Goal: Browse casually: Explore the website without a specific task or goal

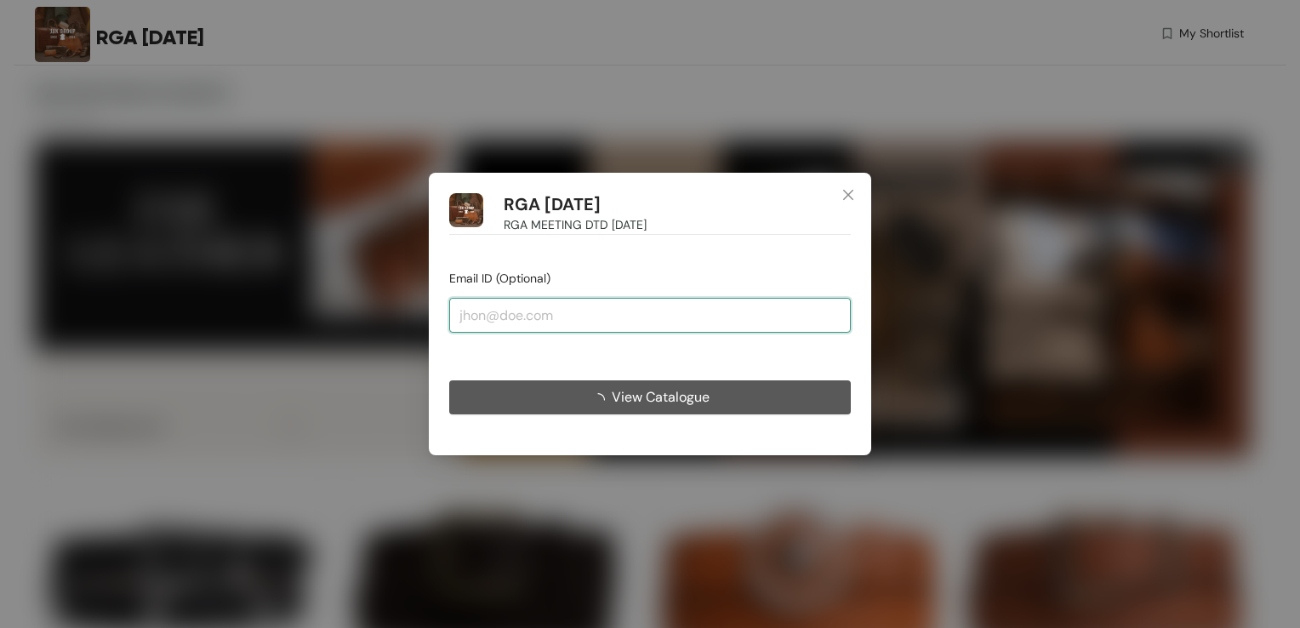
click at [558, 319] on input "email" at bounding box center [650, 315] width 402 height 34
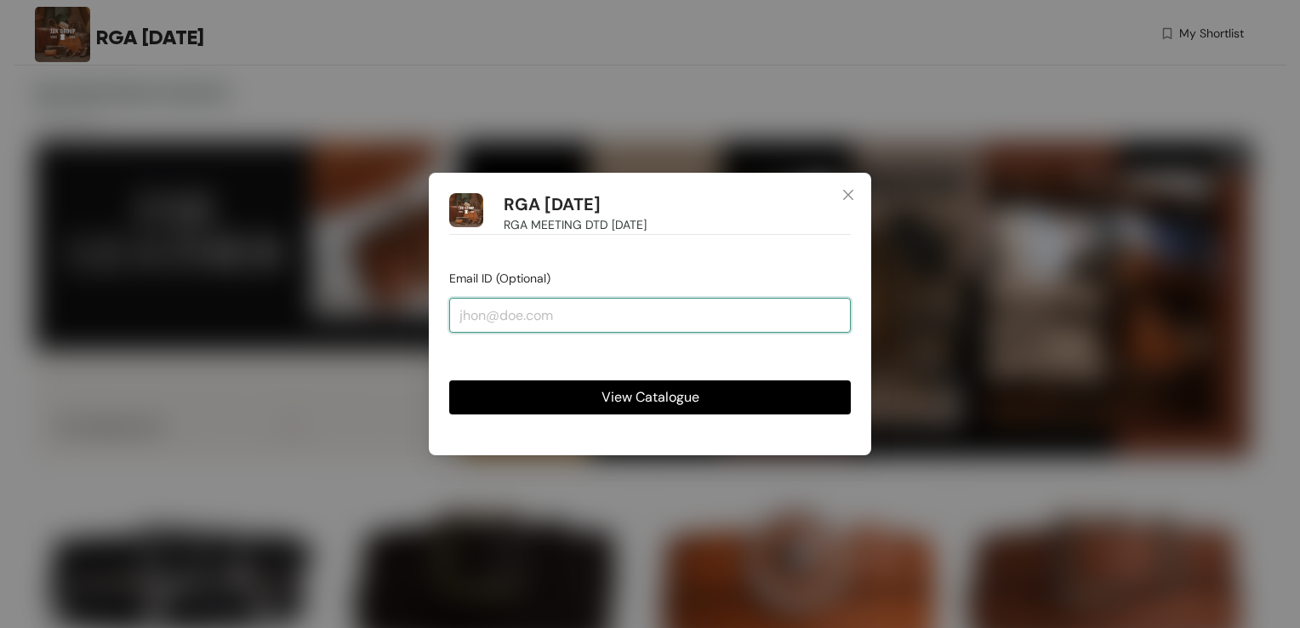
type input "[EMAIL_ADDRESS][DOMAIN_NAME]"
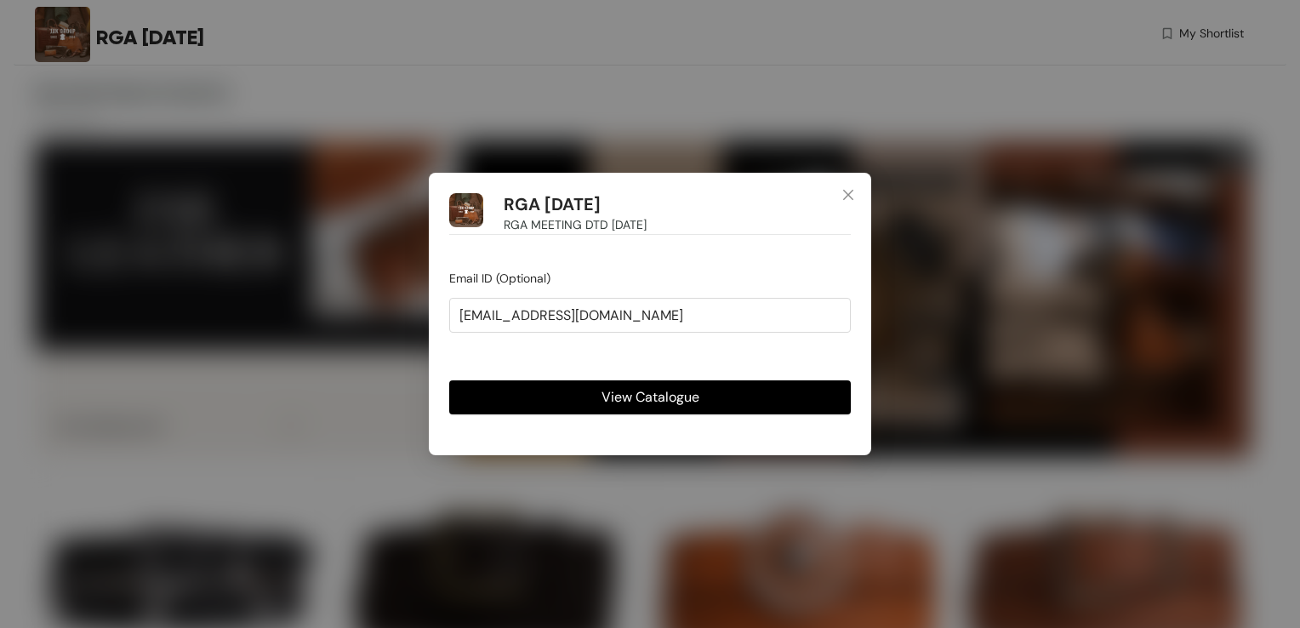
click at [623, 396] on span "View Catalogue" at bounding box center [651, 396] width 98 height 21
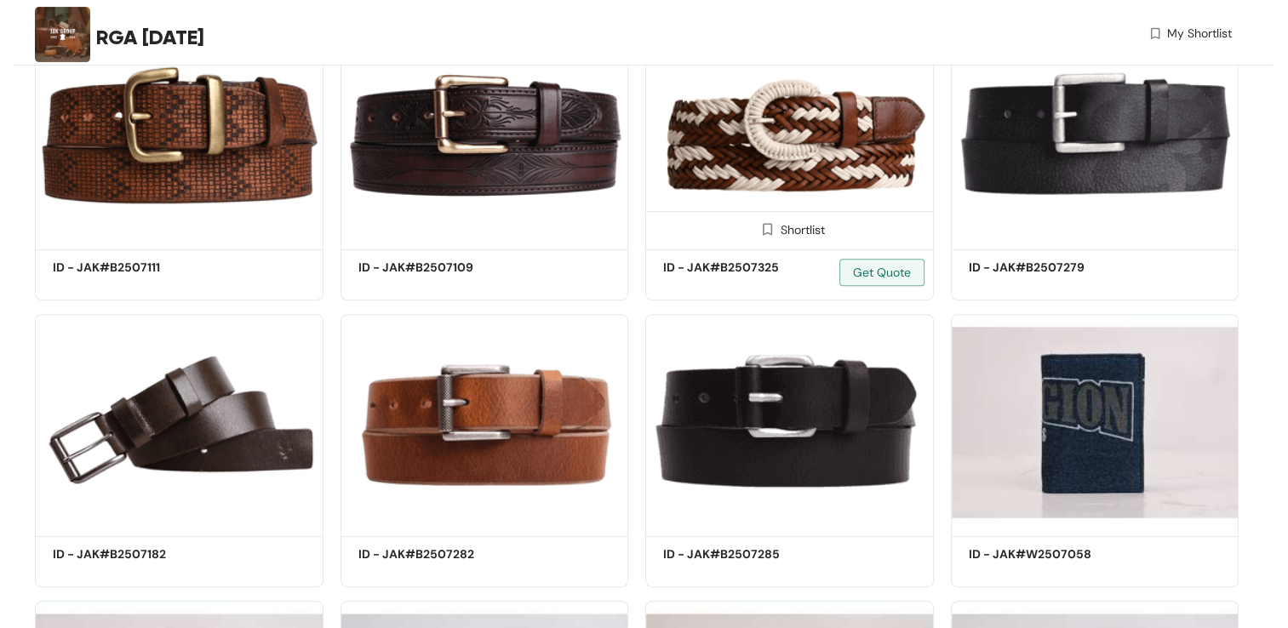
scroll to position [766, 0]
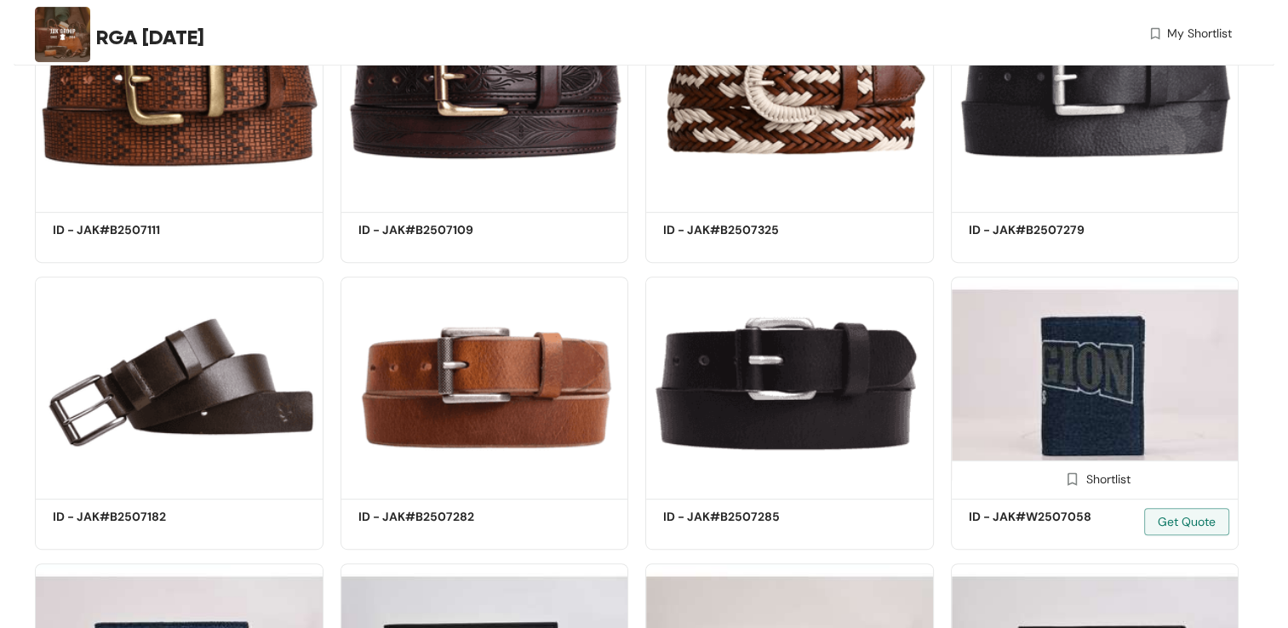
click at [1021, 369] on img at bounding box center [1095, 385] width 288 height 217
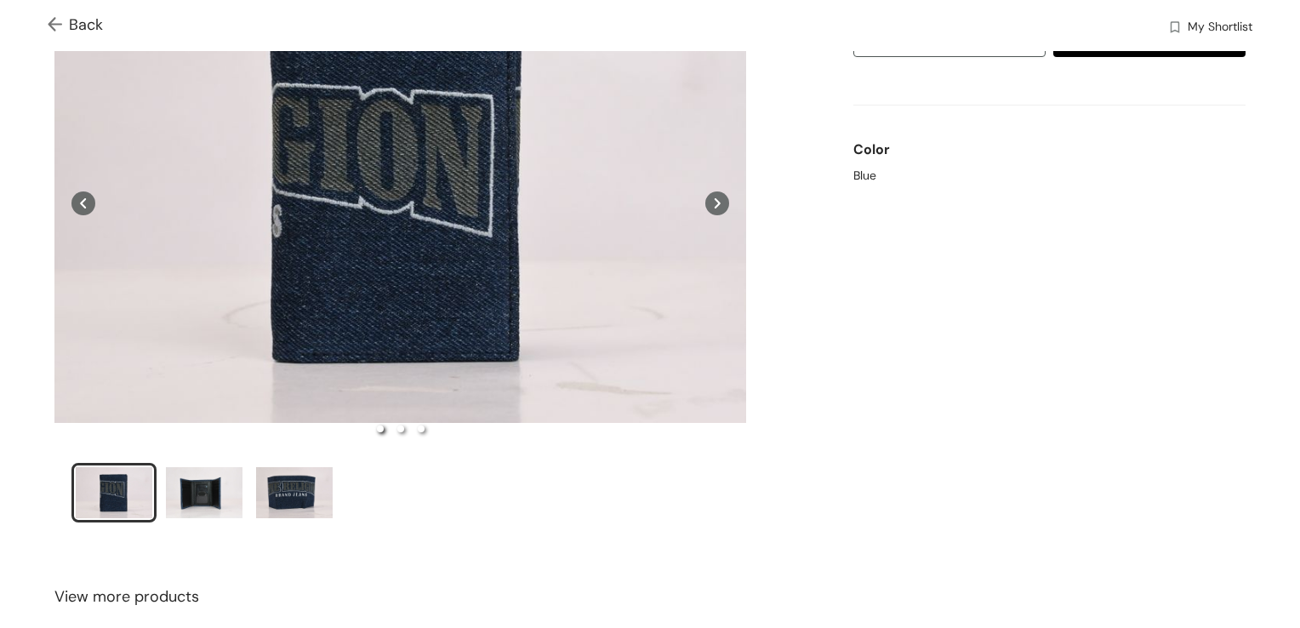
scroll to position [170, 0]
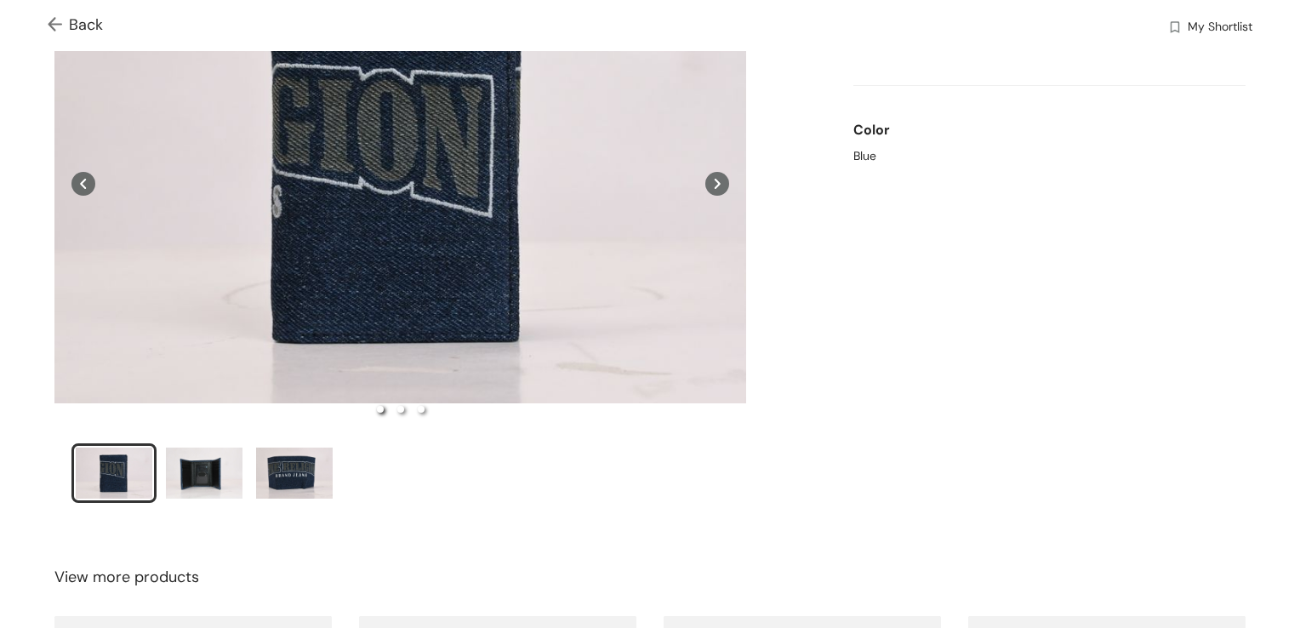
click at [94, 475] on div "slide item 1" at bounding box center [114, 473] width 77 height 51
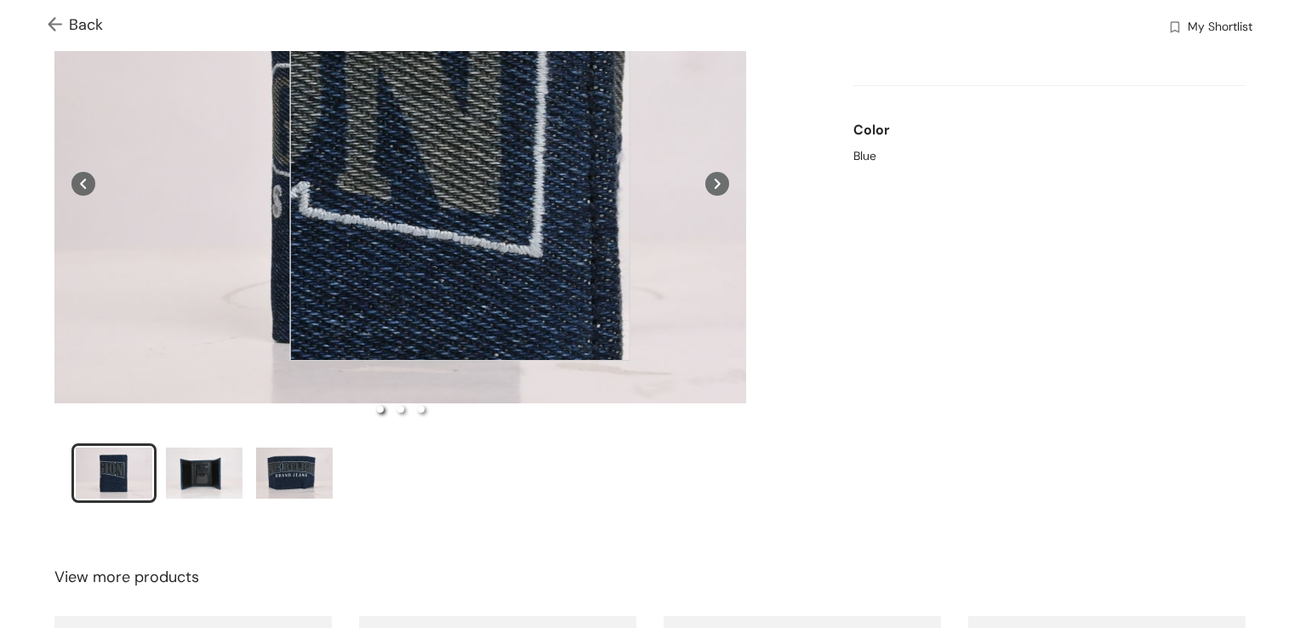
drag, startPoint x: 94, startPoint y: 474, endPoint x: 460, endPoint y: 191, distance: 463.5
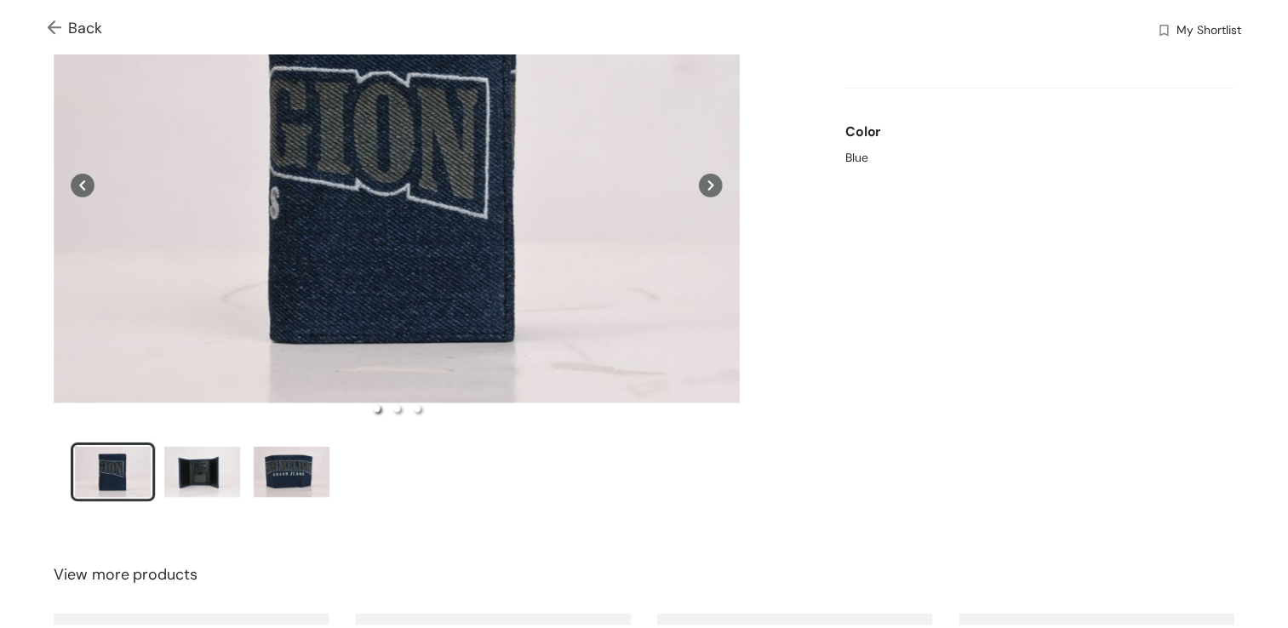
scroll to position [0, 0]
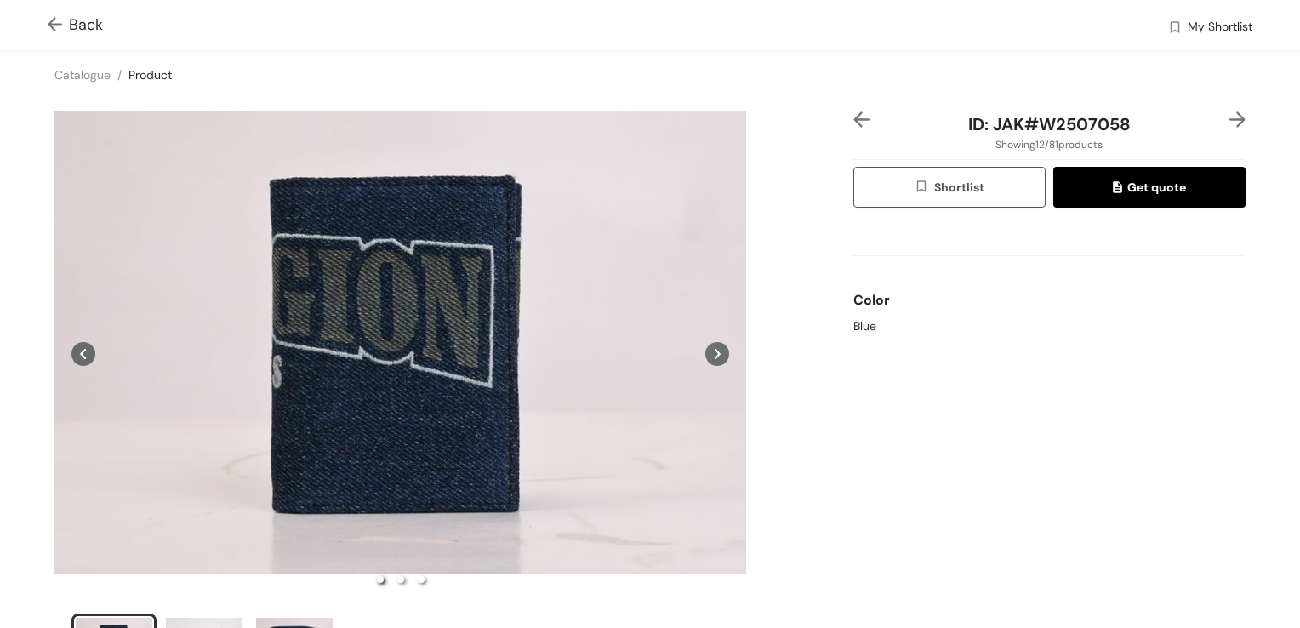
click at [52, 30] on img at bounding box center [58, 26] width 21 height 18
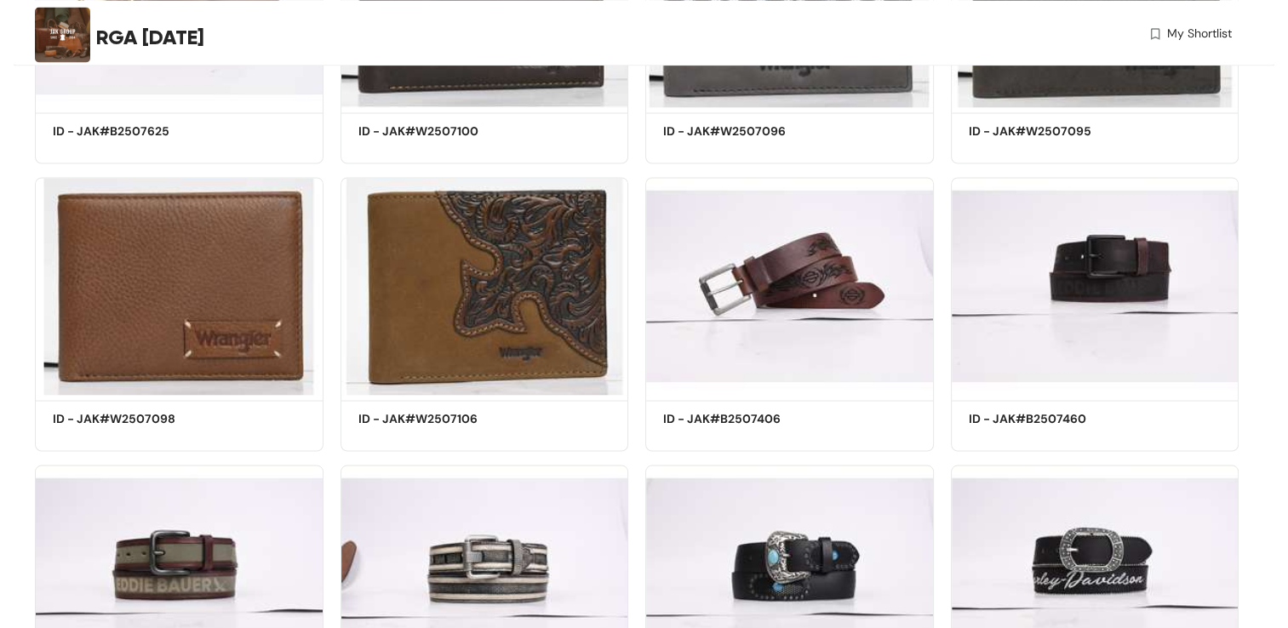
scroll to position [3196, 0]
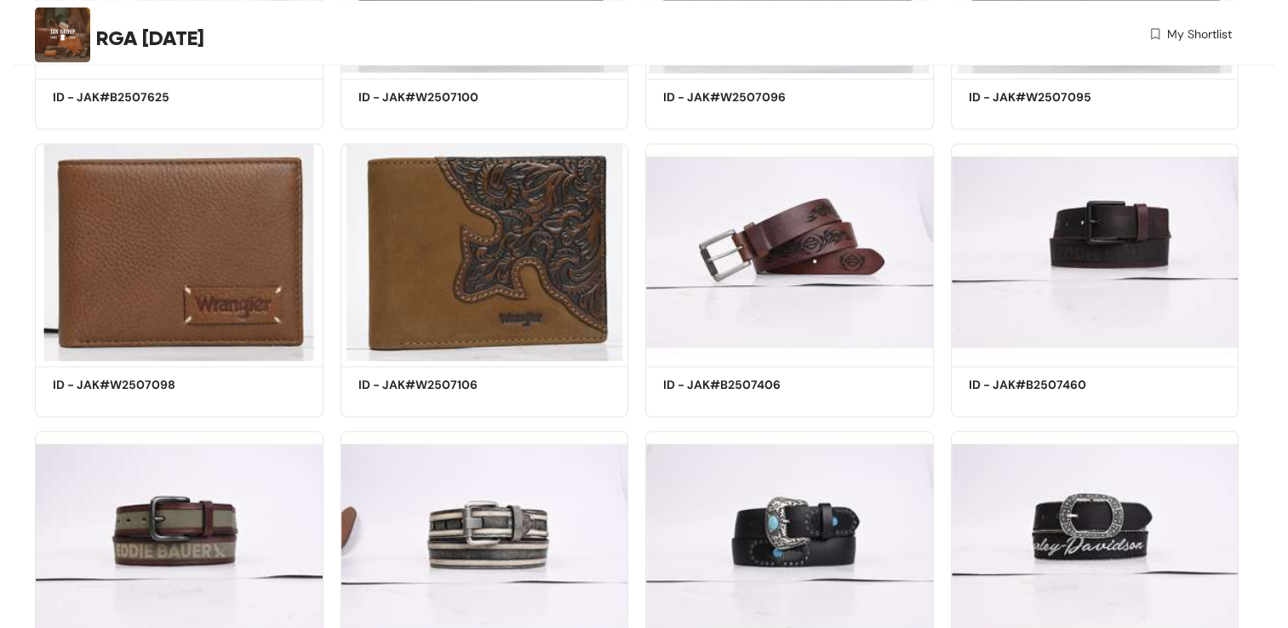
click at [1279, 458] on section "RGA Aug 6 2025 My Shortlist RGA MEETING DTD 08/06/25 81 Products Shortlist ID -…" at bounding box center [644, 73] width 1288 height 6539
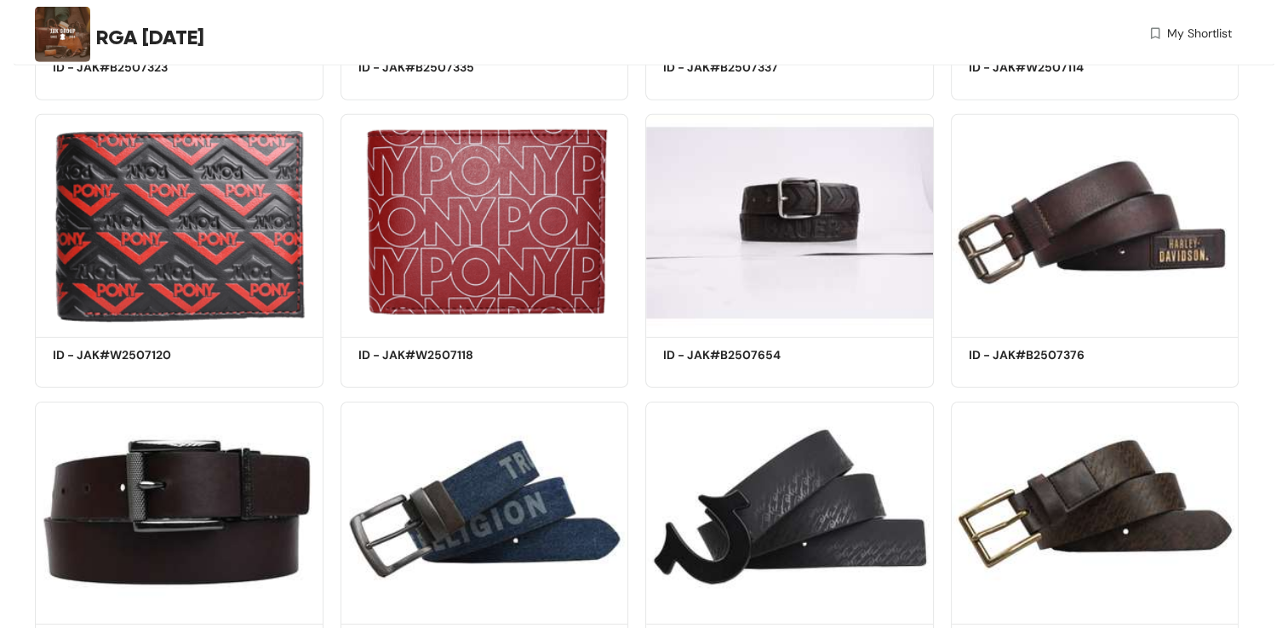
scroll to position [5261, 0]
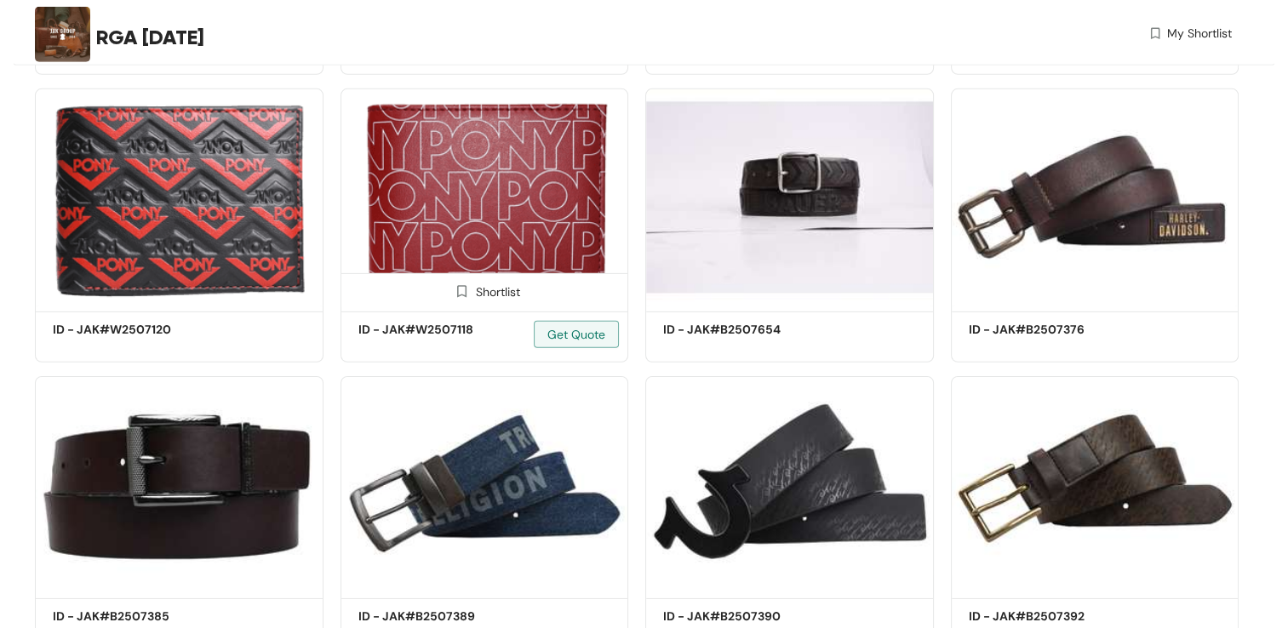
click at [459, 299] on img at bounding box center [462, 291] width 16 height 16
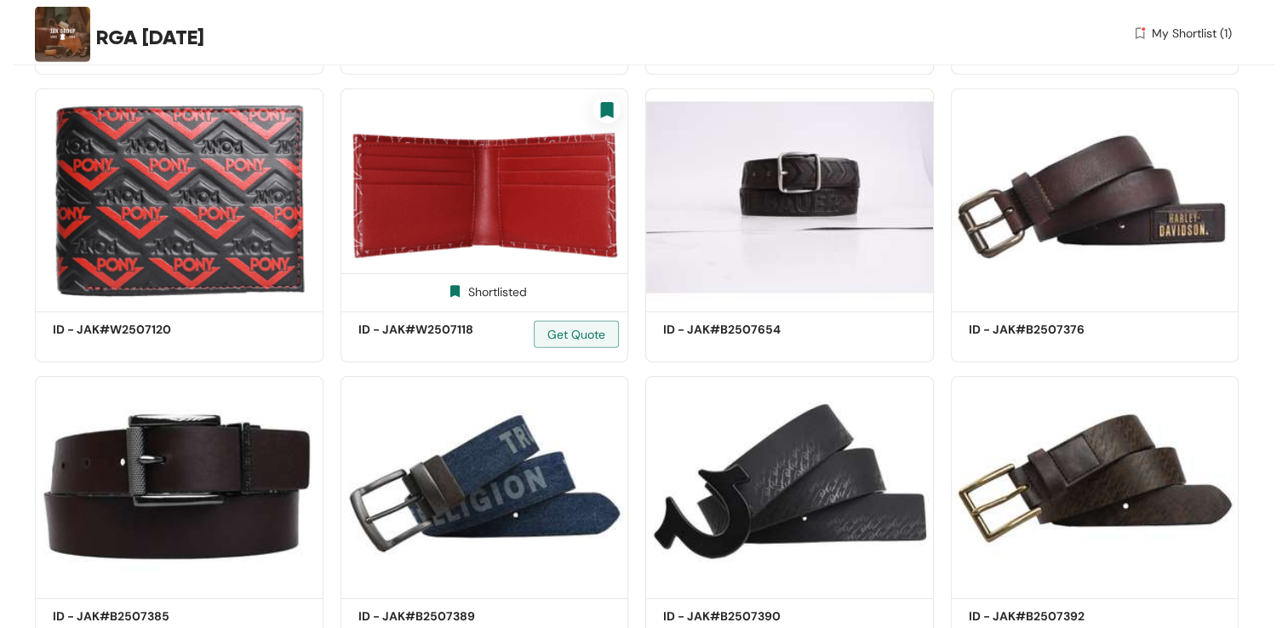
click at [457, 294] on img at bounding box center [455, 291] width 16 height 16
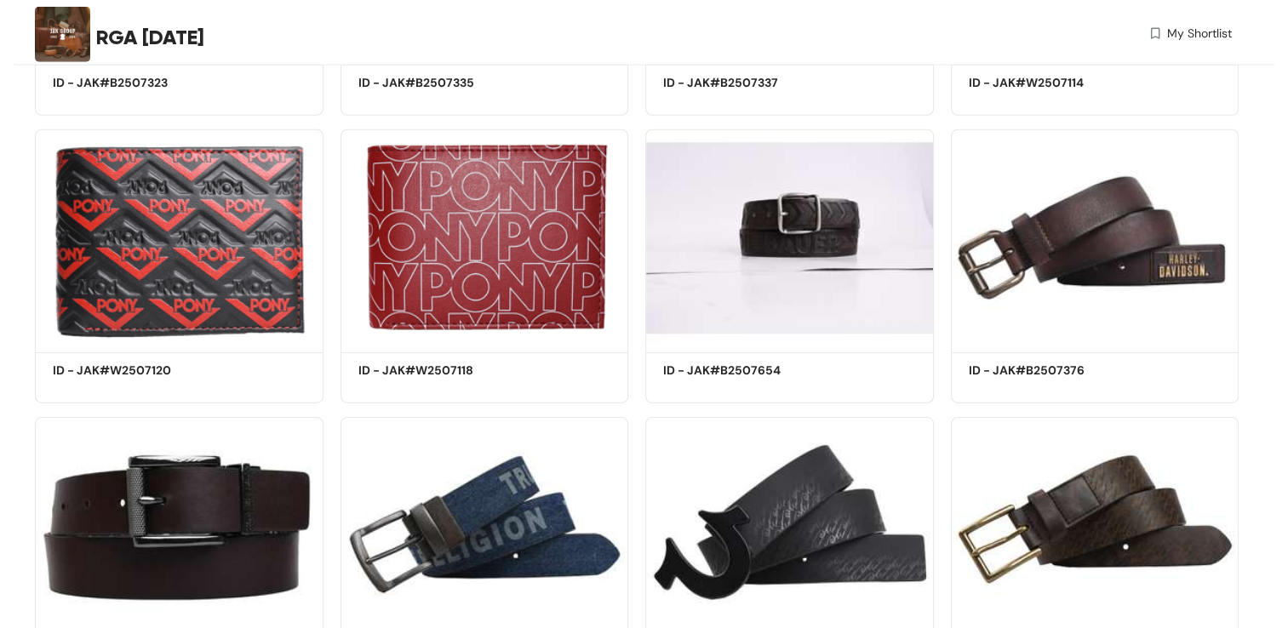
scroll to position [5160, 0]
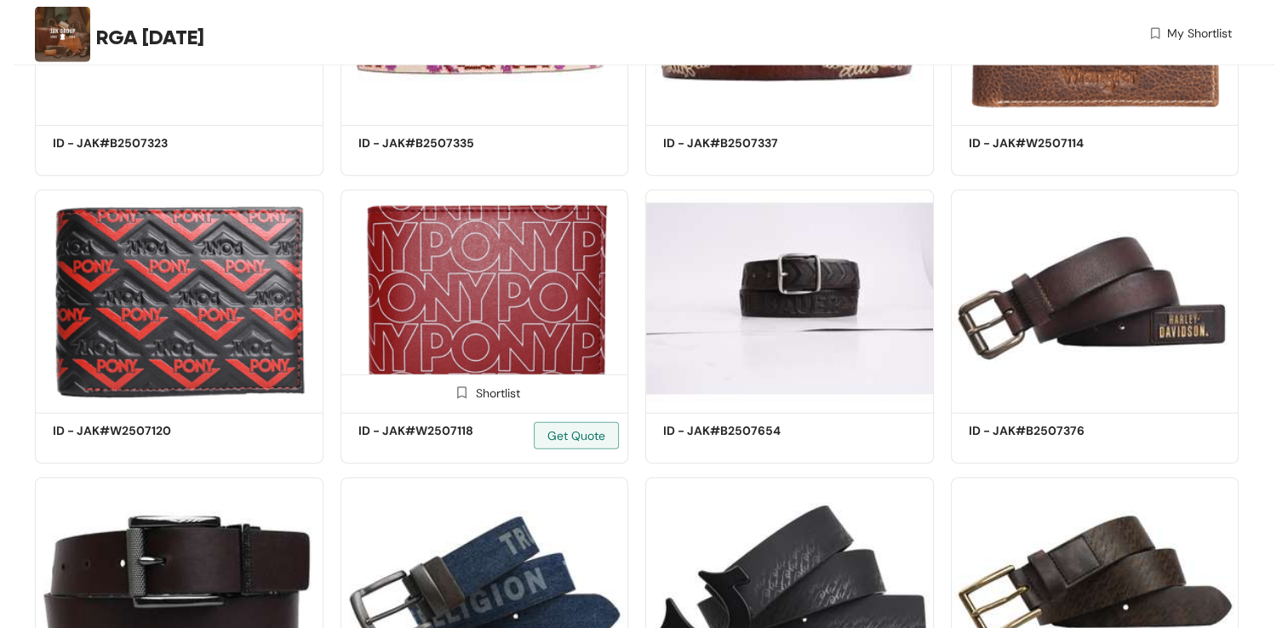
click at [541, 299] on img at bounding box center [484, 298] width 288 height 217
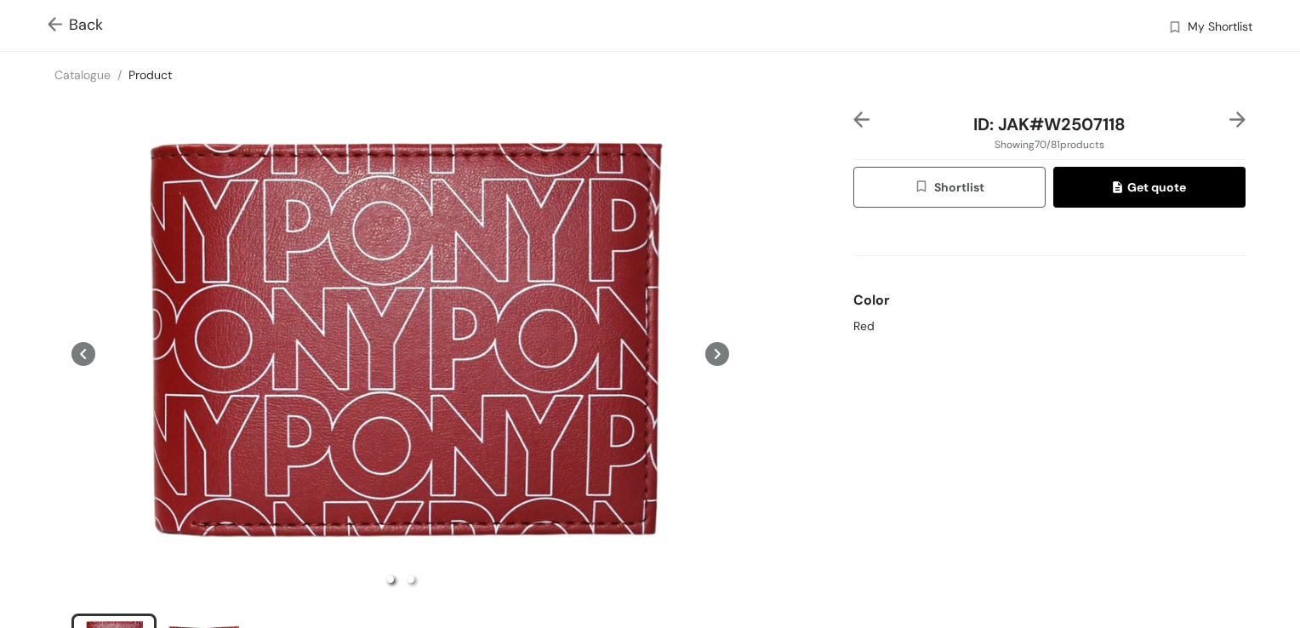
click at [715, 354] on icon at bounding box center [718, 354] width 6 height 10
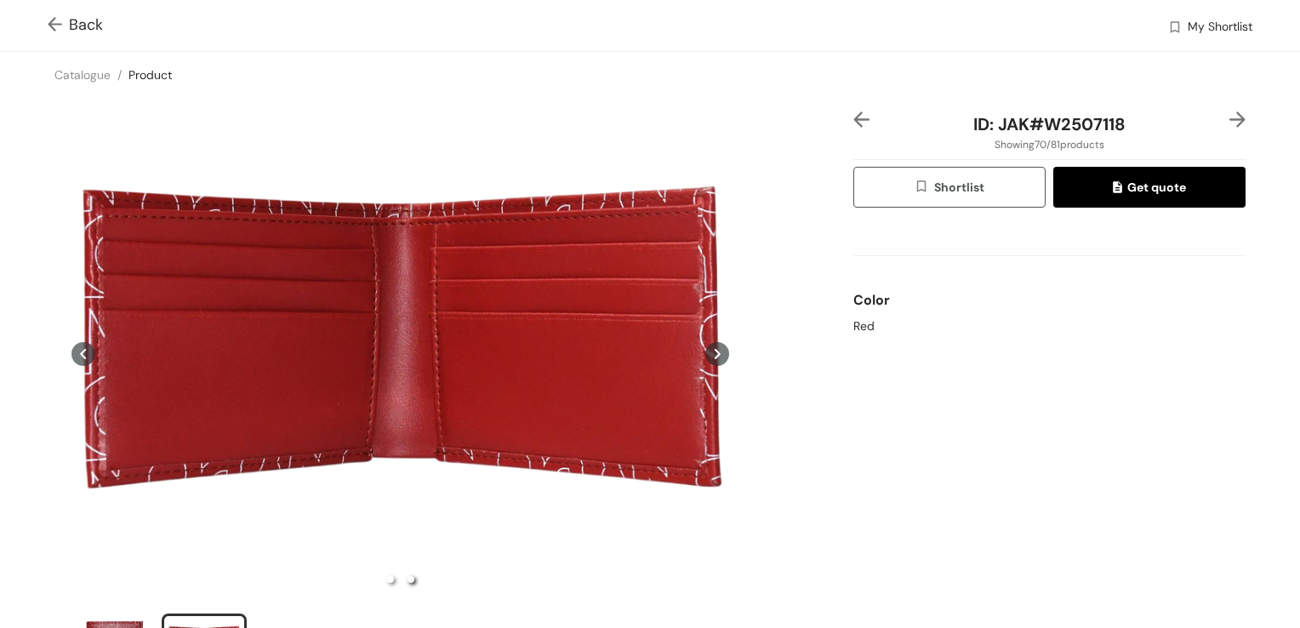
click at [715, 354] on icon at bounding box center [718, 354] width 6 height 10
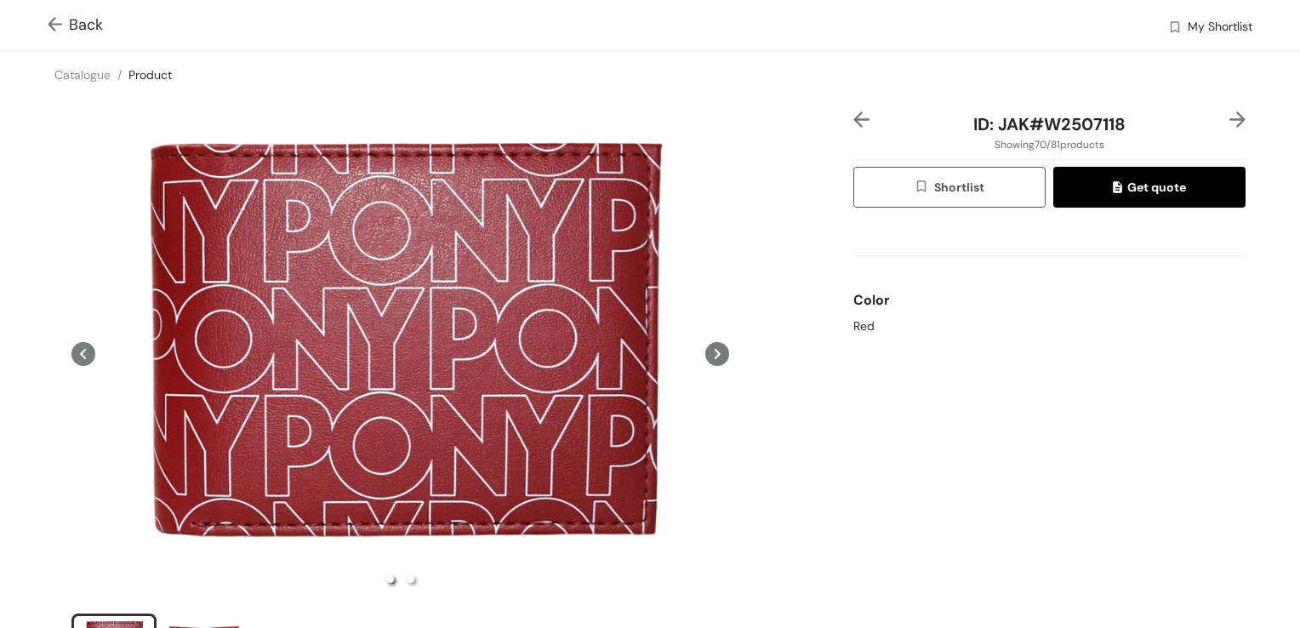
click at [715, 354] on icon at bounding box center [718, 354] width 6 height 10
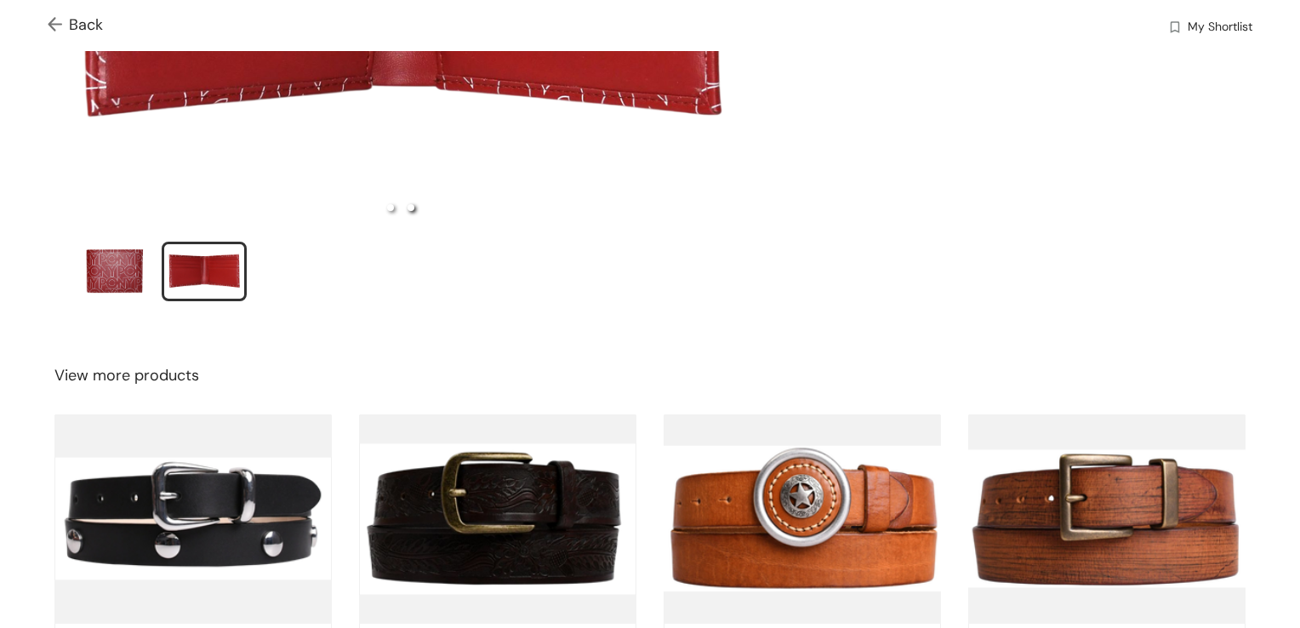
scroll to position [541, 0]
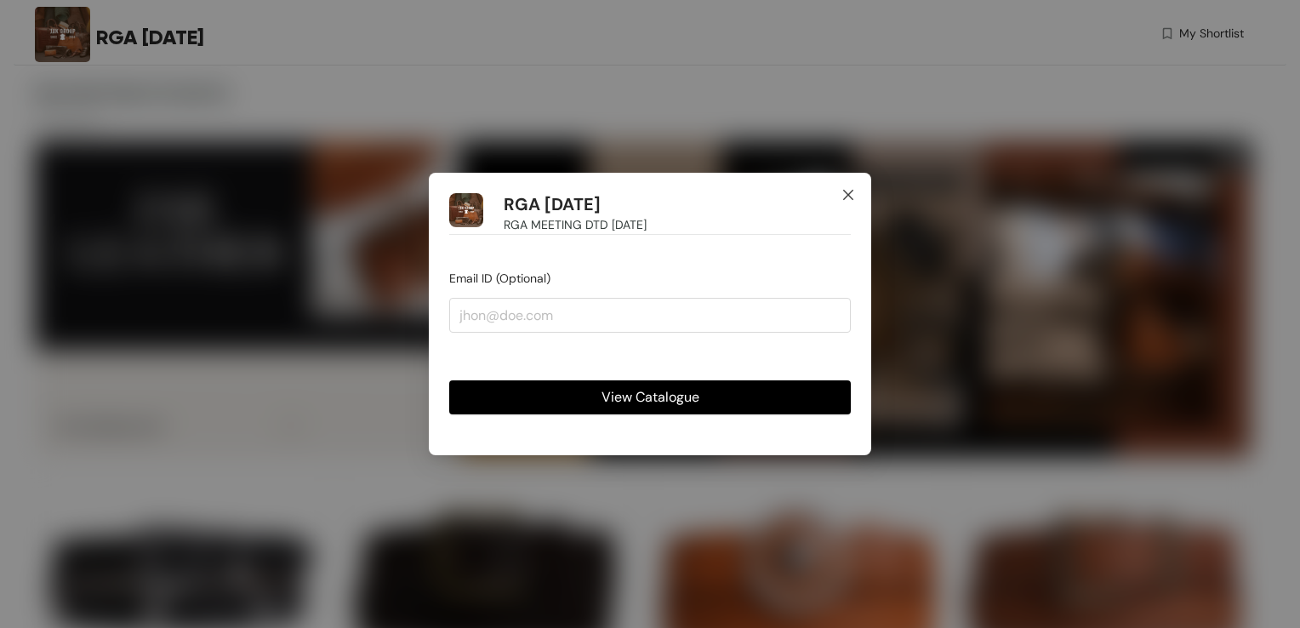
click at [848, 196] on icon "close" at bounding box center [849, 195] width 14 height 14
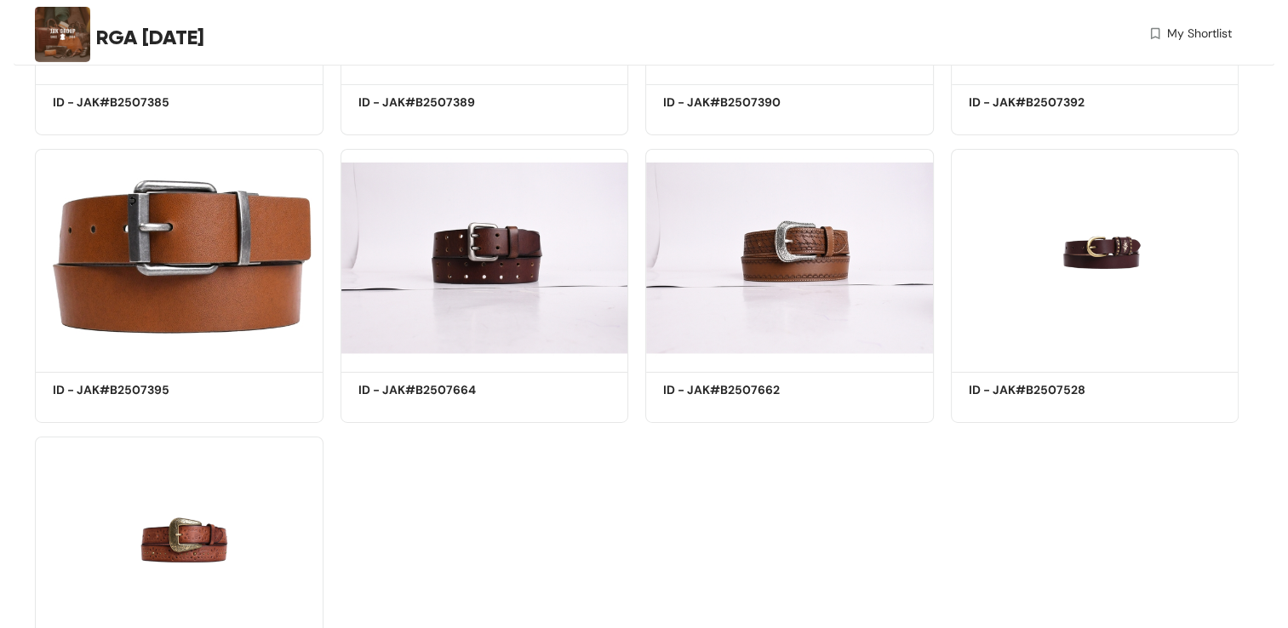
scroll to position [5921, 0]
